Goal: Information Seeking & Learning: Learn about a topic

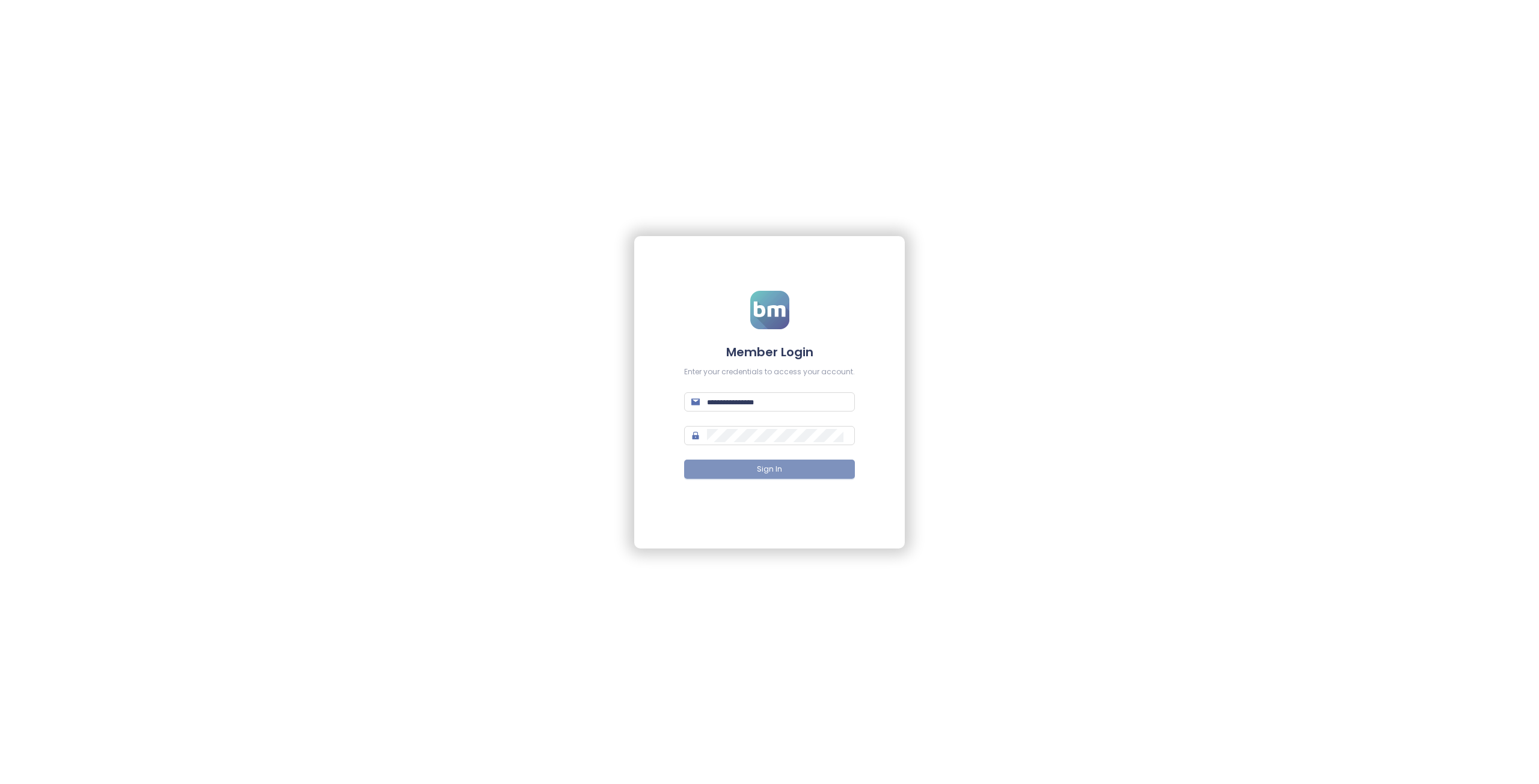
type input "**********"
click at [775, 460] on button "Sign In" at bounding box center [769, 469] width 171 height 19
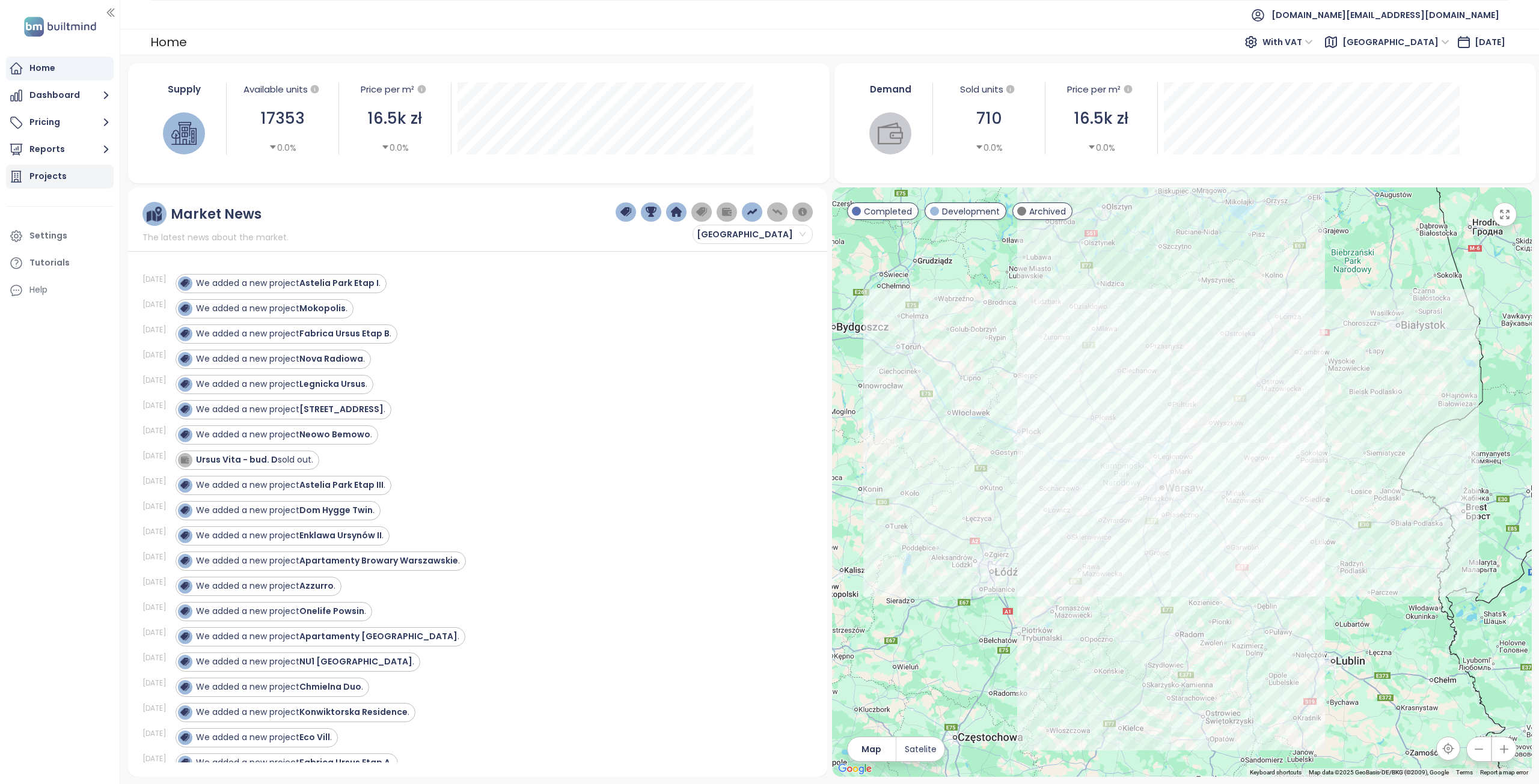
click at [38, 170] on div "Projects" at bounding box center [48, 176] width 37 height 15
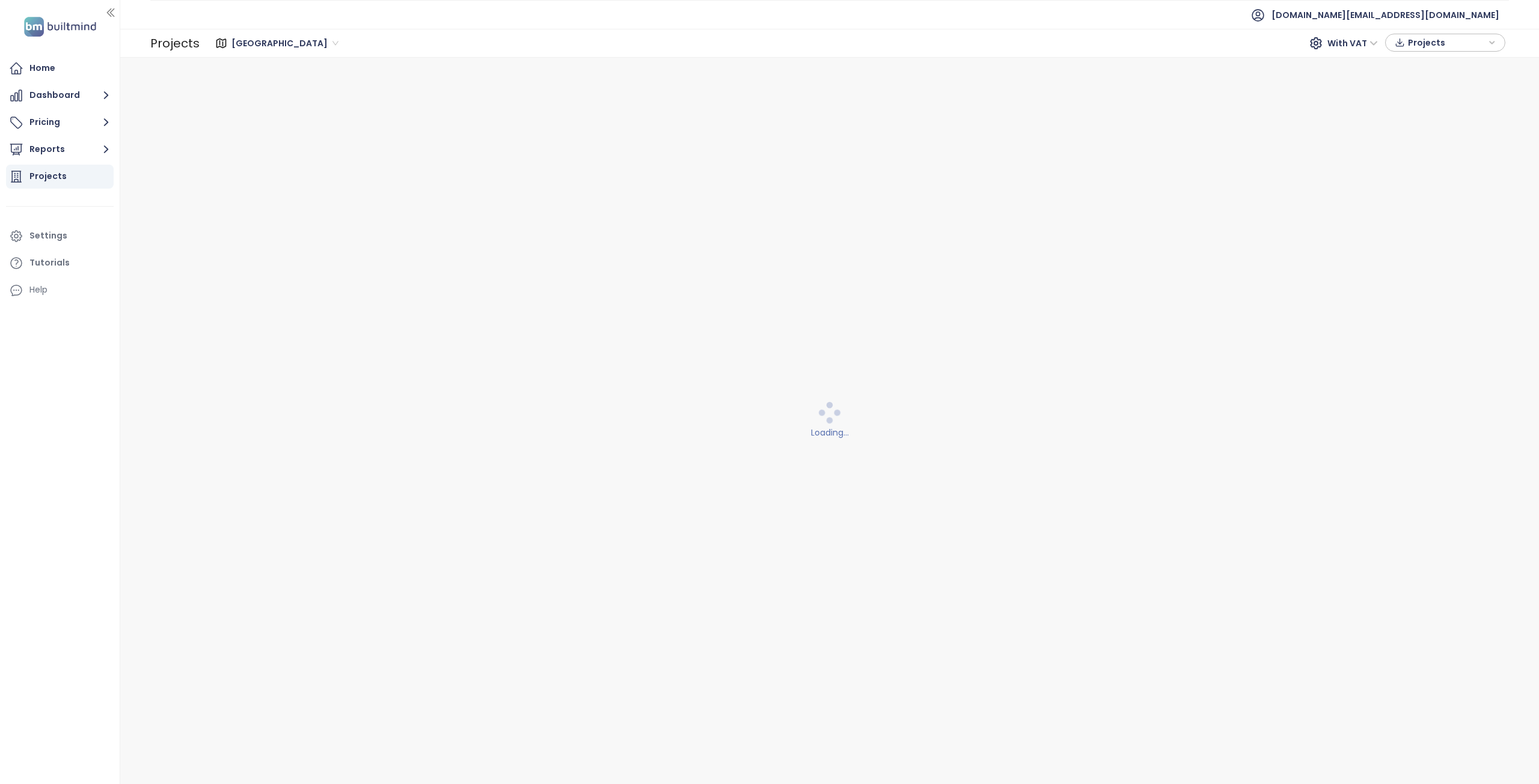
click at [250, 46] on span "Warszawa" at bounding box center [285, 44] width 107 height 18
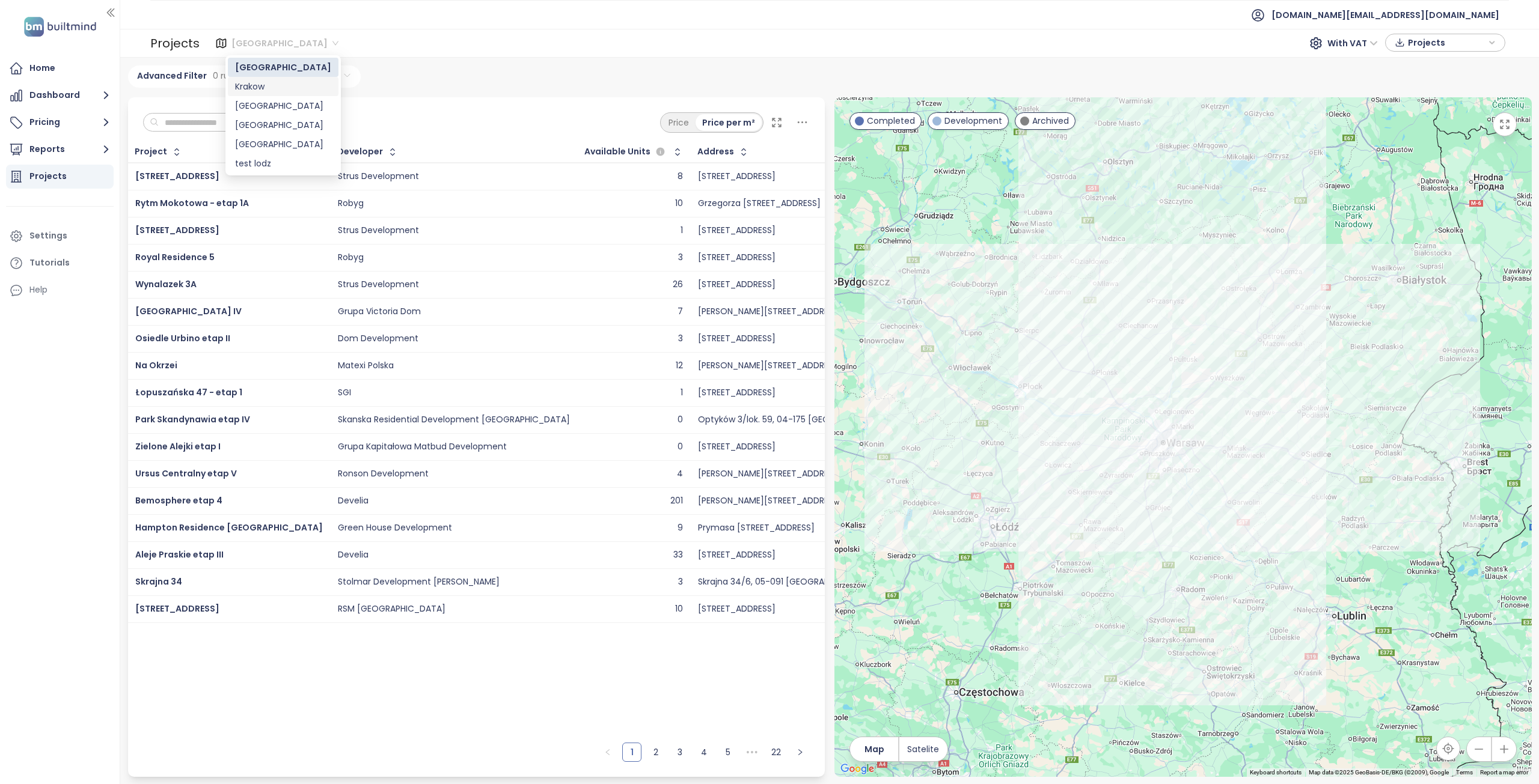
click at [260, 88] on div "Krakow" at bounding box center [283, 86] width 96 height 13
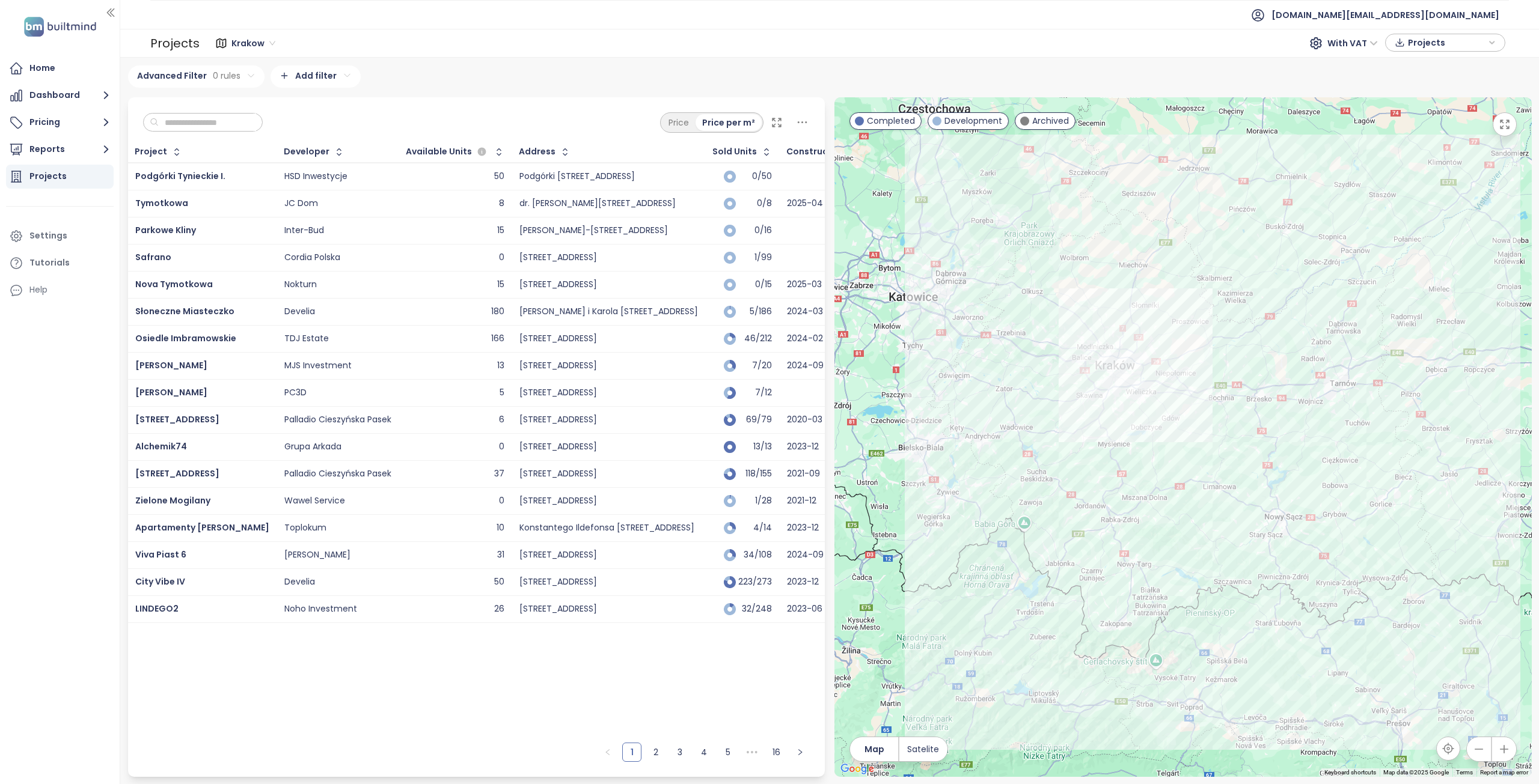
click at [234, 120] on input "text" at bounding box center [207, 123] width 97 height 18
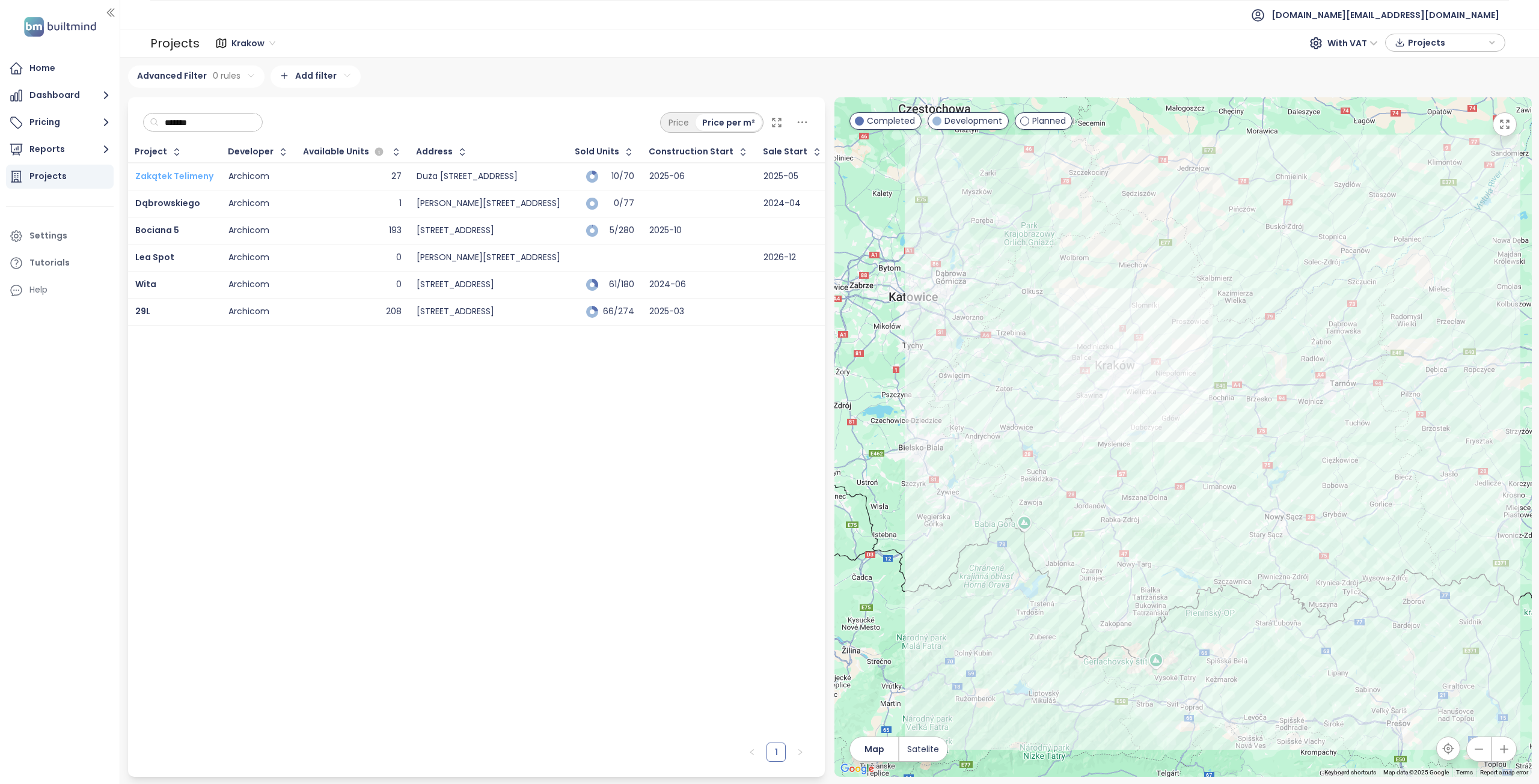
type input "*******"
click at [184, 178] on span "Zakątek Telimeny" at bounding box center [174, 176] width 78 height 12
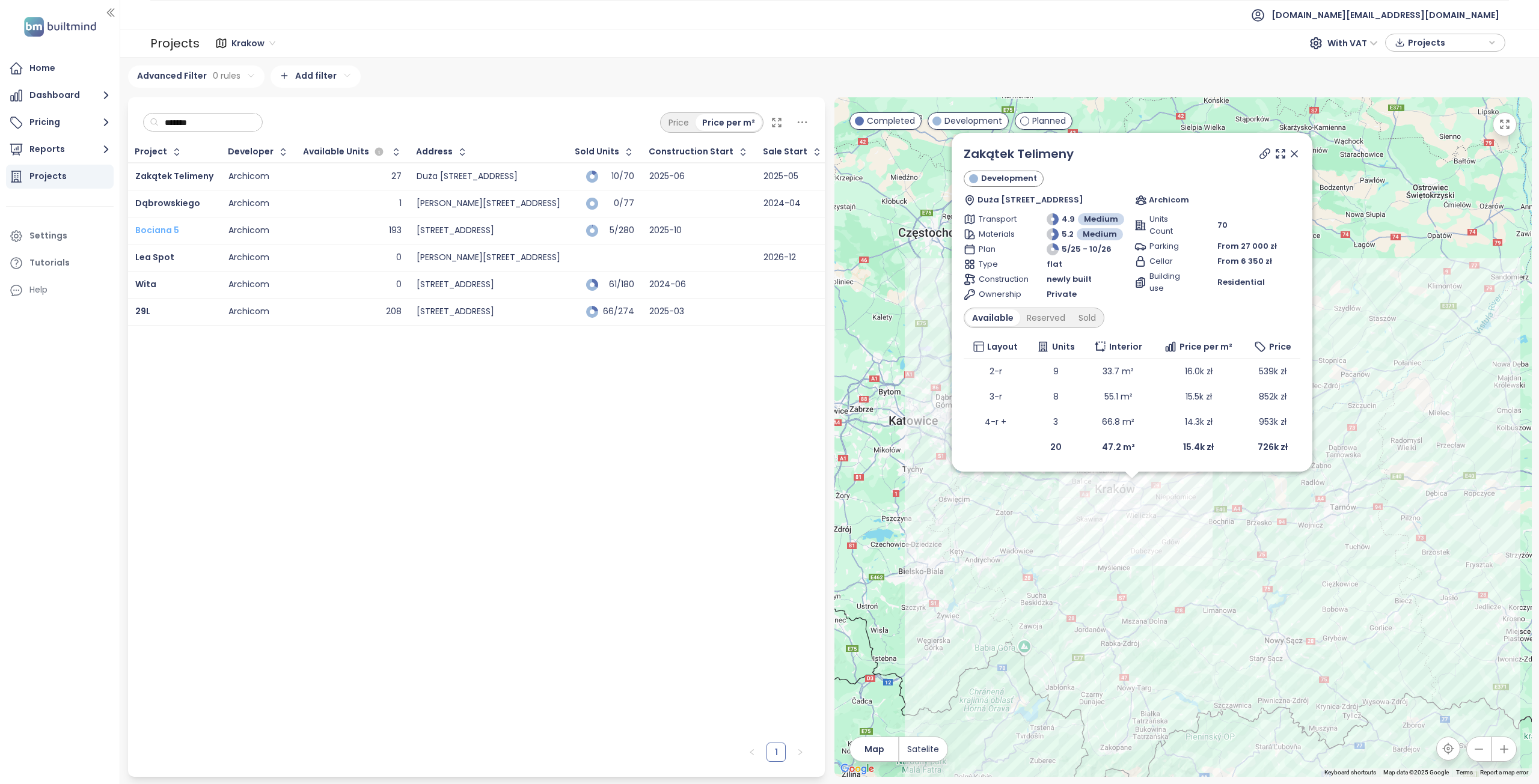
click at [170, 231] on span "Bociana 5" at bounding box center [157, 230] width 44 height 12
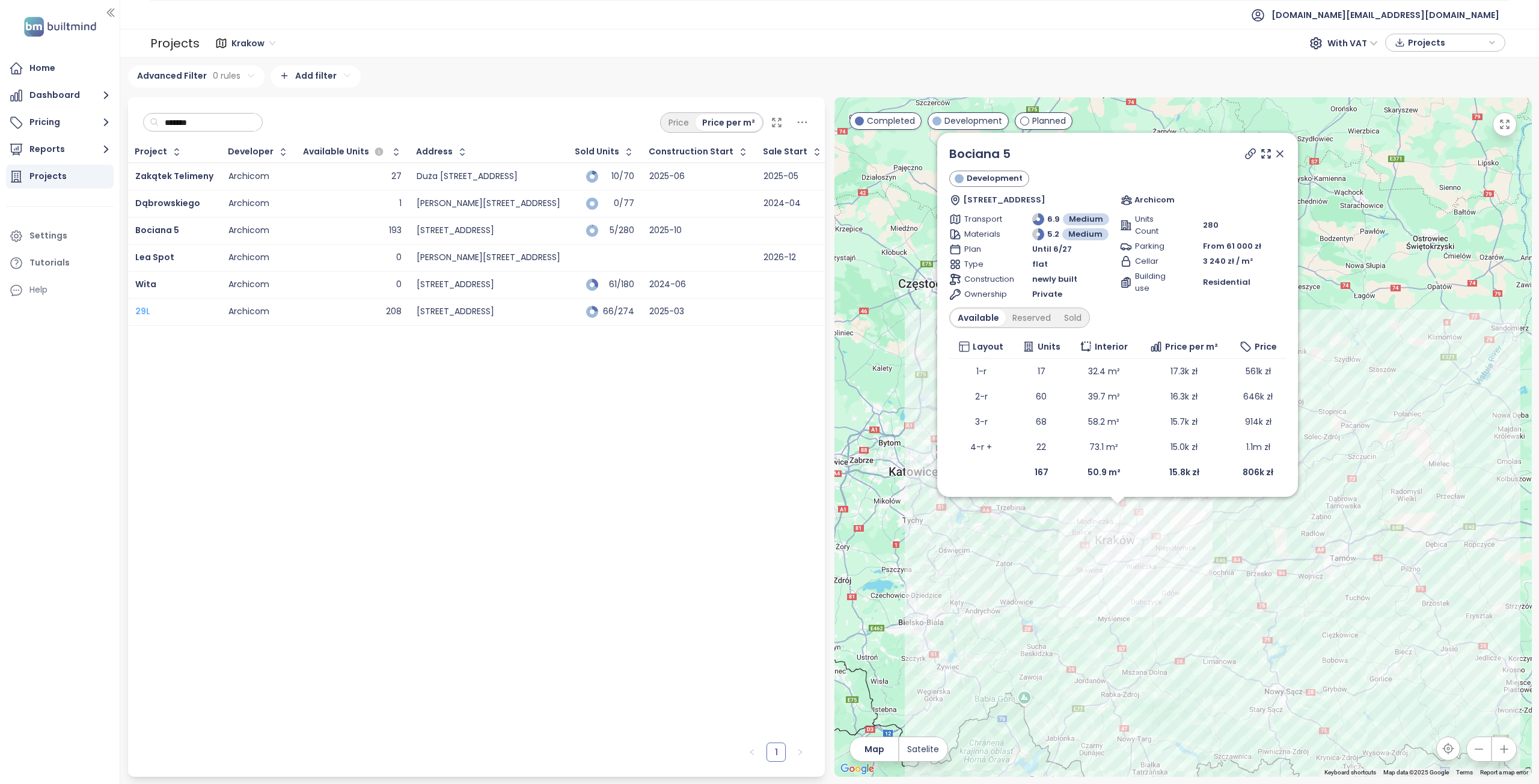
click at [146, 314] on span "29L" at bounding box center [142, 311] width 15 height 12
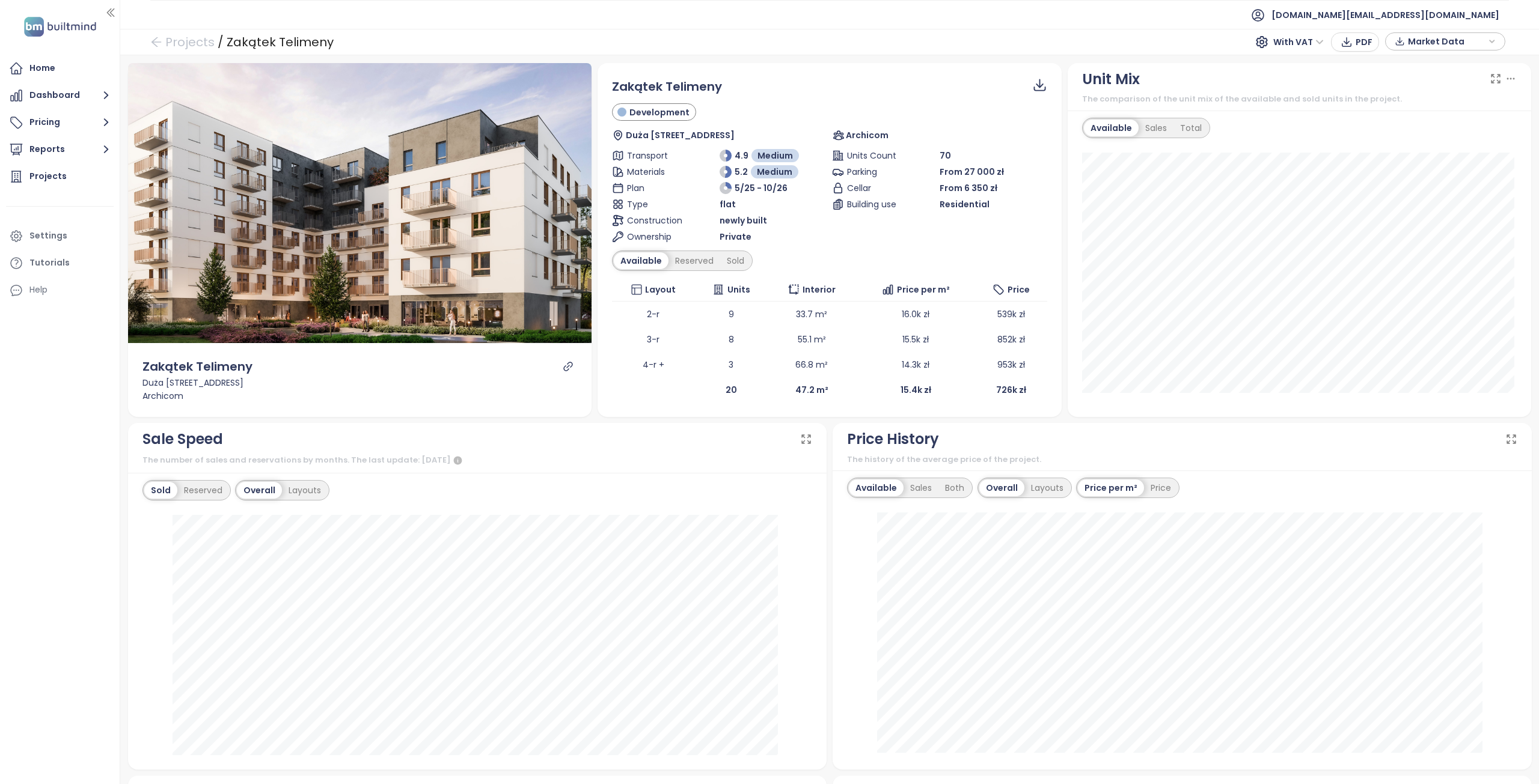
drag, startPoint x: 731, startPoint y: 84, endPoint x: 611, endPoint y: 84, distance: 120.0
drag, startPoint x: 713, startPoint y: 86, endPoint x: 701, endPoint y: 86, distance: 12.0
click at [701, 86] on span "Zakątek Telimeny" at bounding box center [667, 86] width 110 height 17
drag, startPoint x: 707, startPoint y: 84, endPoint x: 609, endPoint y: 85, distance: 98.0
click at [612, 85] on span "Zakątek Telimeny" at bounding box center [667, 86] width 110 height 17
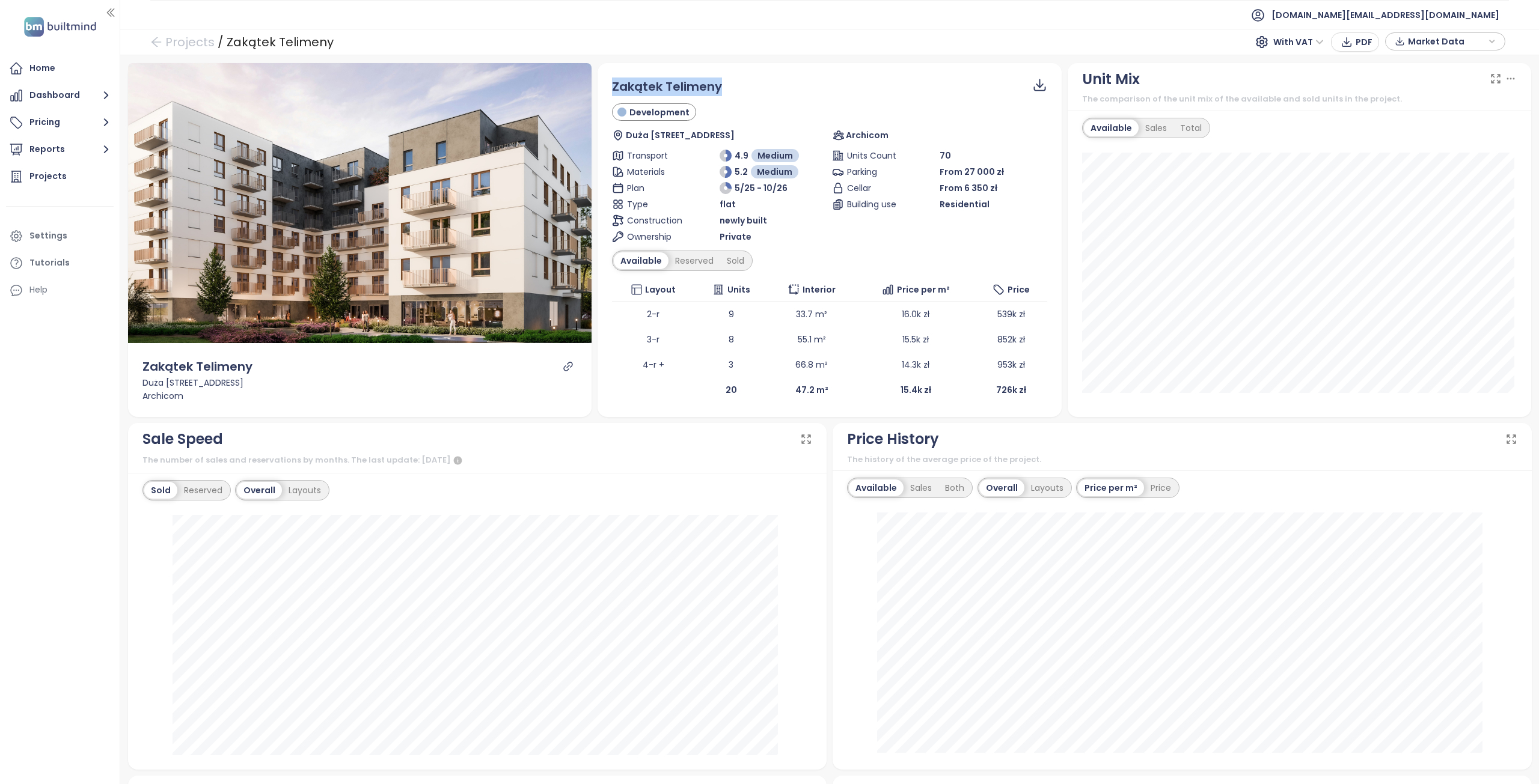
copy span "Zakątek Telimeny"
click at [568, 366] on icon "link" at bounding box center [568, 366] width 11 height 11
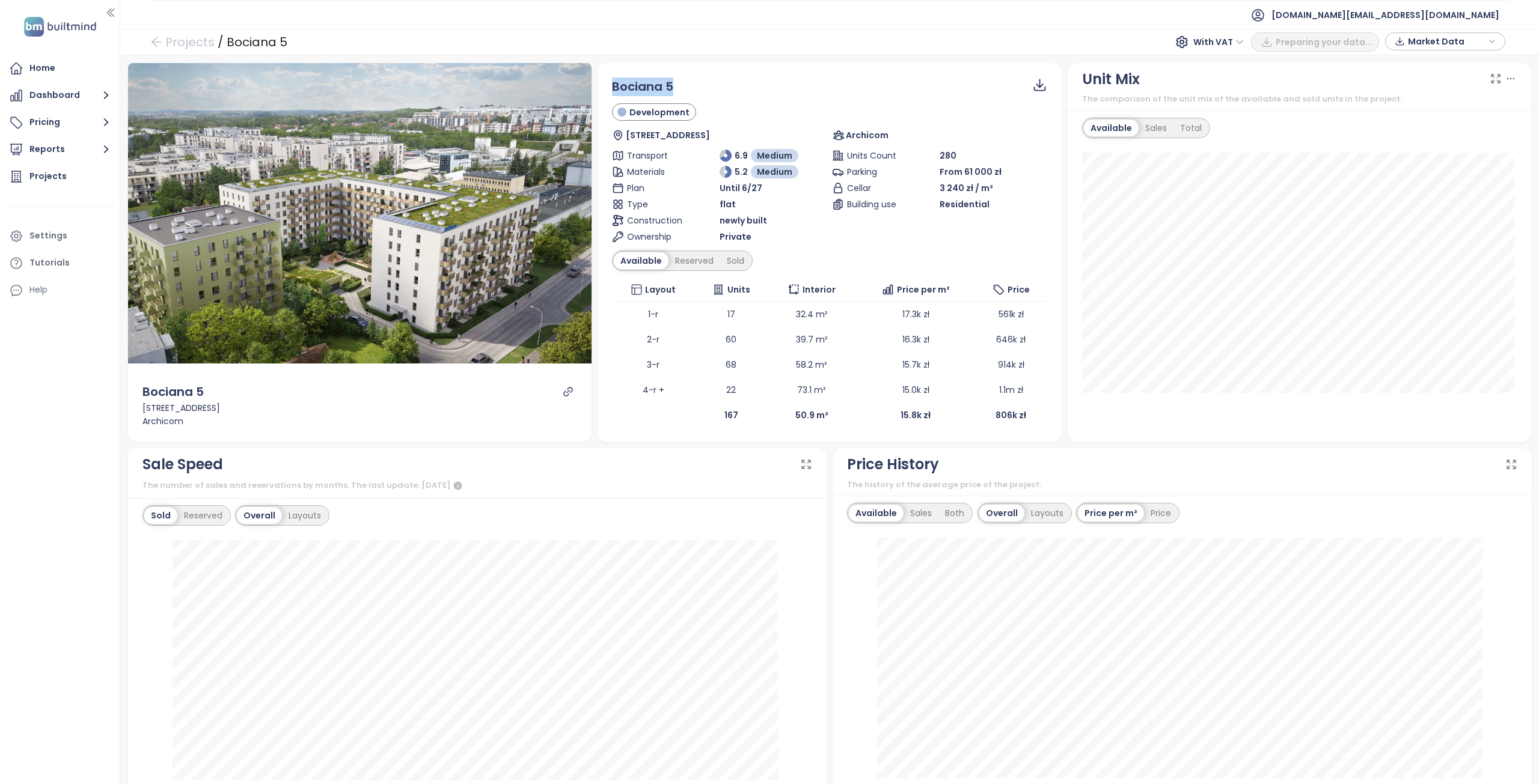
drag, startPoint x: 684, startPoint y: 90, endPoint x: 606, endPoint y: 84, distance: 78.2
click at [606, 84] on div "Bociana 5 Development Bociana 5, 31-231 [GEOGRAPHIC_DATA], [GEOGRAPHIC_DATA] Ar…" at bounding box center [829, 252] width 464 height 379
copy span "Bociana 5"
click at [565, 392] on icon "link" at bounding box center [568, 391] width 9 height 9
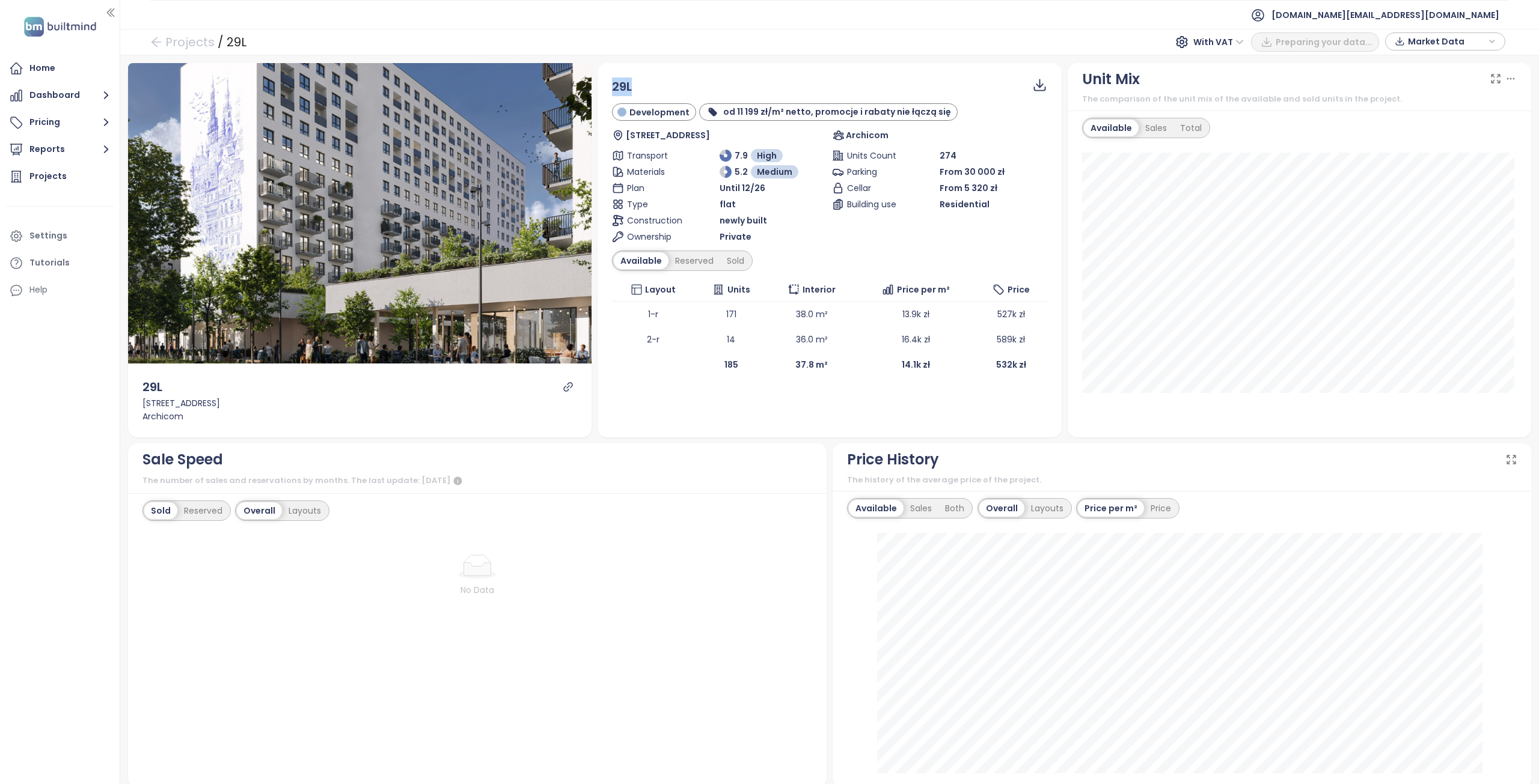
drag, startPoint x: 639, startPoint y: 87, endPoint x: 610, endPoint y: 81, distance: 29.6
click at [612, 81] on div "29L" at bounding box center [829, 86] width 435 height 18
copy span "29L"
